Goal: Information Seeking & Learning: Learn about a topic

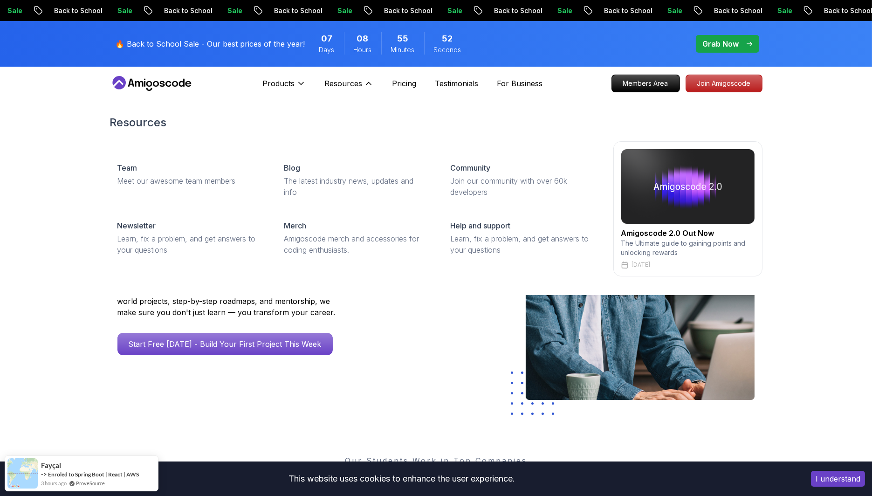
click at [365, 86] on icon at bounding box center [368, 83] width 9 height 9
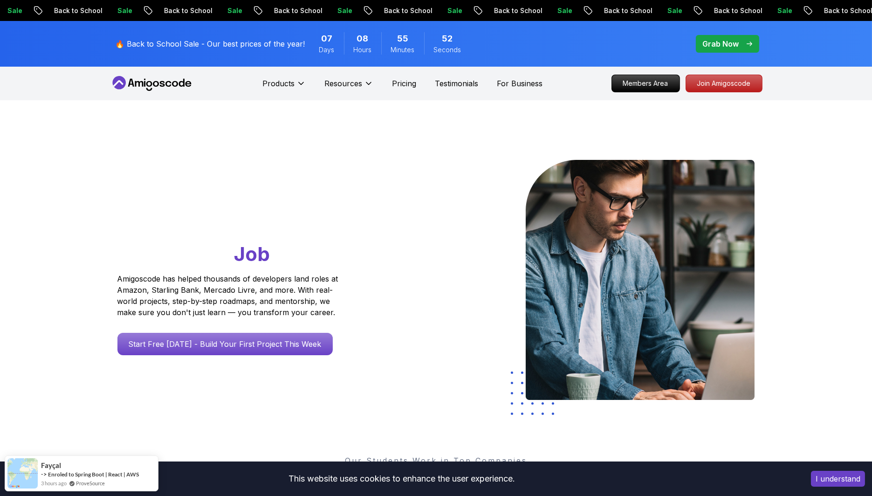
click at [365, 86] on icon at bounding box center [368, 83] width 9 height 9
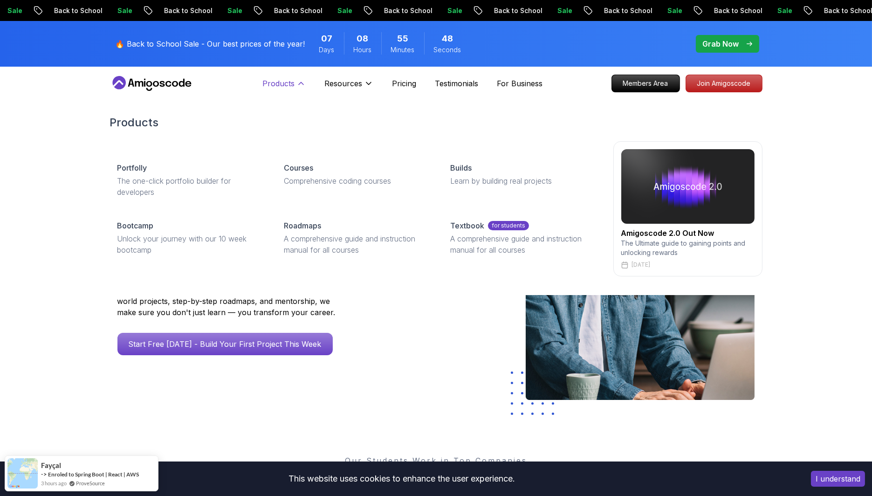
click at [294, 84] on button "Products" at bounding box center [283, 87] width 43 height 19
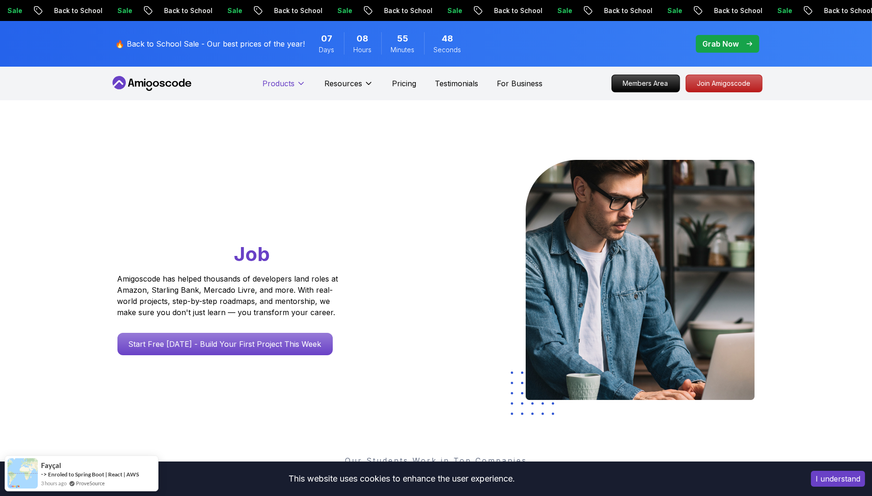
click at [294, 82] on p "Products" at bounding box center [278, 83] width 32 height 11
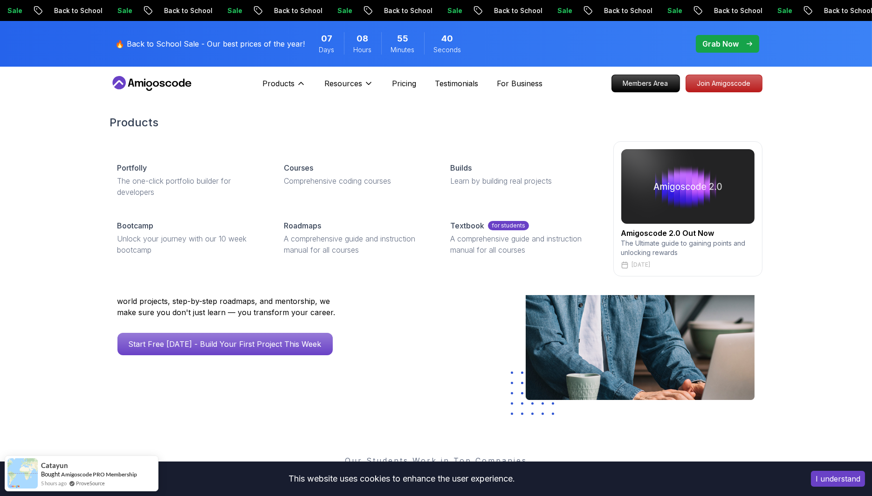
click at [73, 189] on div "Products Portfolly The one-click portfolio builder for developers Courses Compr…" at bounding box center [436, 195] width 872 height 198
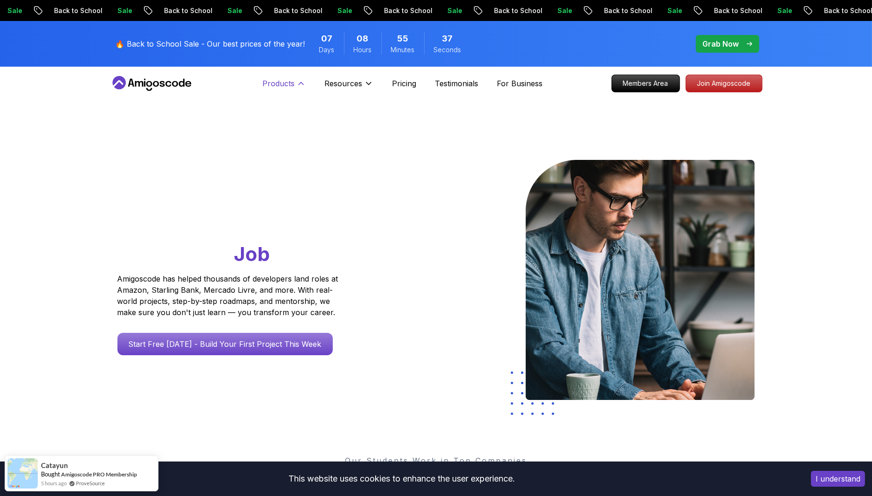
click at [282, 80] on p "Products" at bounding box center [278, 83] width 32 height 11
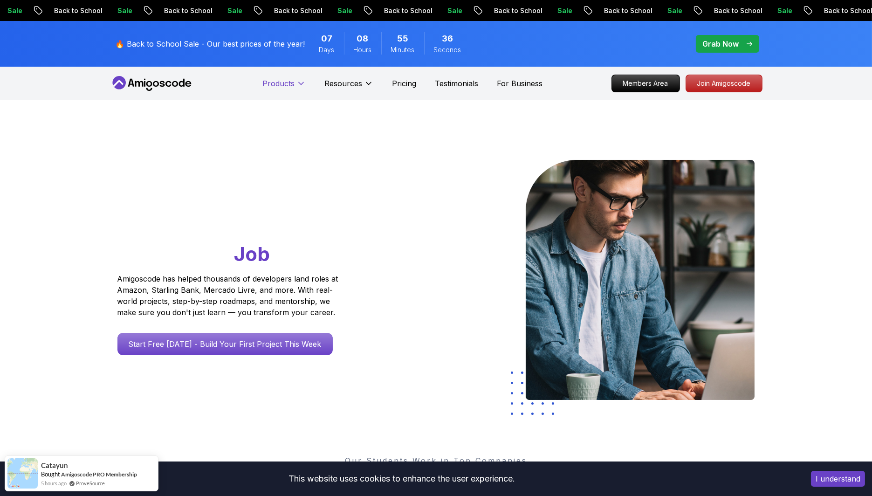
click at [282, 80] on p "Products" at bounding box center [278, 83] width 32 height 11
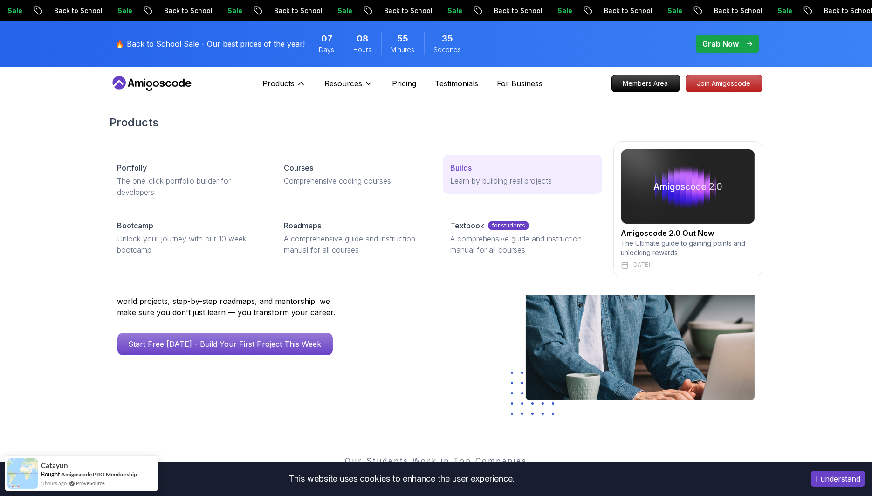
click at [448, 176] on link "Builds Learn by building real projects" at bounding box center [522, 174] width 159 height 39
